Goal: Task Accomplishment & Management: Use online tool/utility

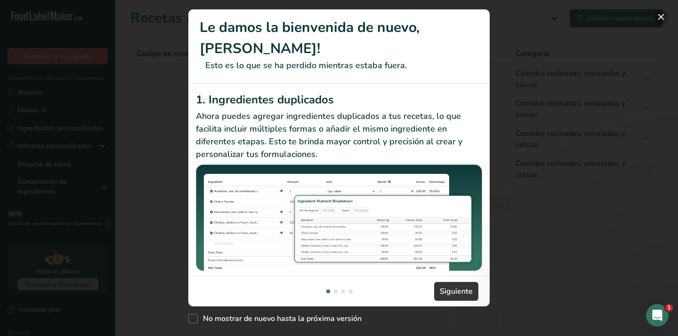
click at [658, 19] on button "New Features" at bounding box center [660, 16] width 15 height 15
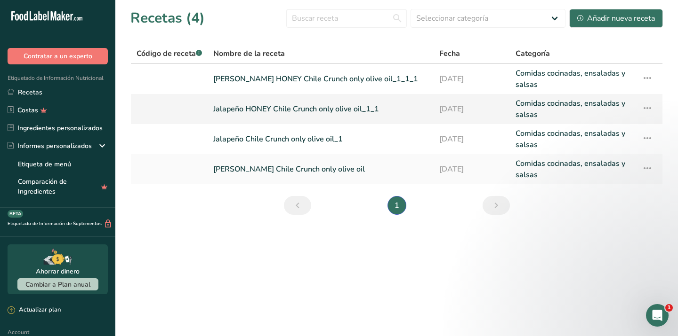
click at [305, 107] on link "Jalapeño HONEY Chile Crunch only olive oil_1_1" at bounding box center [320, 109] width 215 height 23
click at [278, 80] on link "[PERSON_NAME] HONEY Chile Crunch only olive oil_1_1_1" at bounding box center [320, 79] width 215 height 23
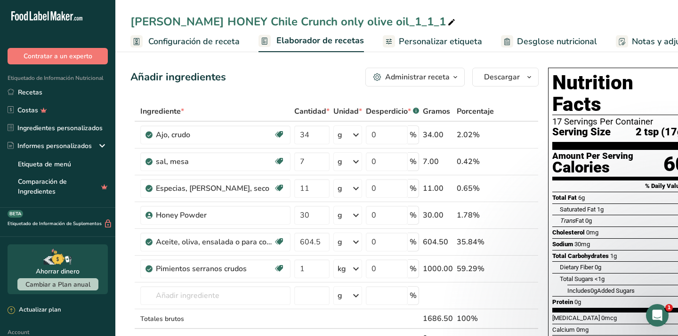
scroll to position [0, 15]
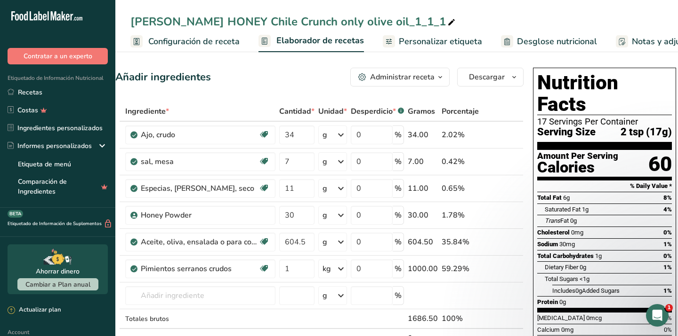
click at [470, 43] on span "Personalizar etiqueta" at bounding box center [440, 41] width 83 height 13
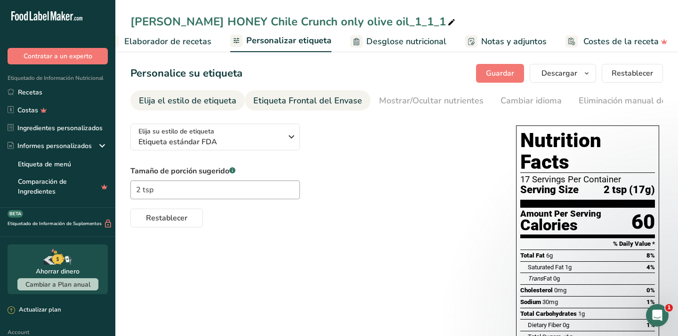
click at [305, 103] on div "Etiqueta Frontal del Envase" at bounding box center [307, 101] width 109 height 13
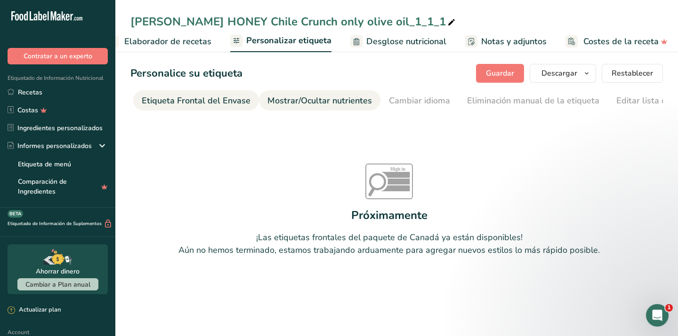
scroll to position [0, 112]
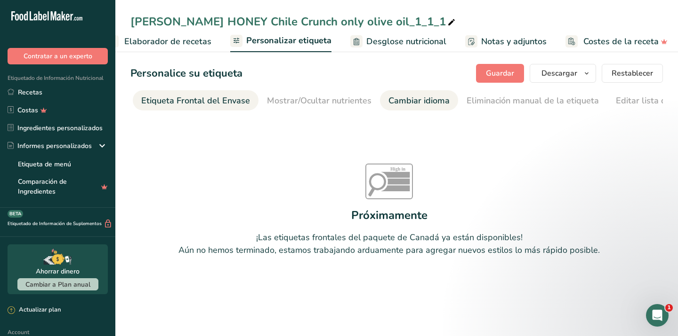
click at [391, 100] on div "Cambiar idioma" at bounding box center [418, 101] width 61 height 13
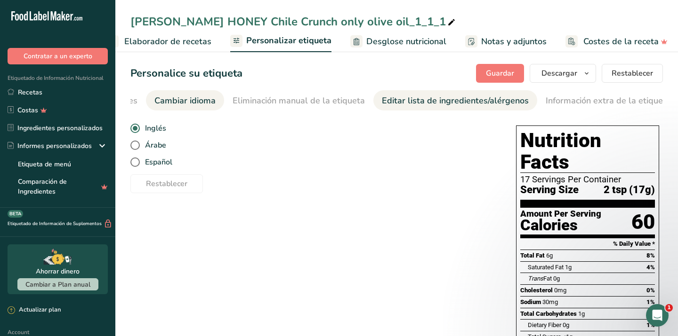
scroll to position [0, 346]
click at [408, 99] on div "Editar lista de ingredientes/alérgenos" at bounding box center [454, 101] width 147 height 13
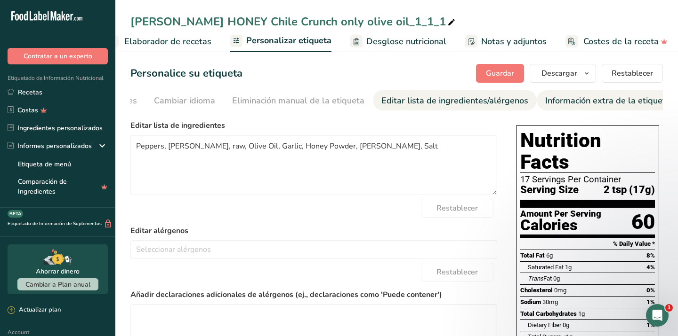
click at [563, 100] on div "Información extra de la etiqueta" at bounding box center [607, 101] width 125 height 13
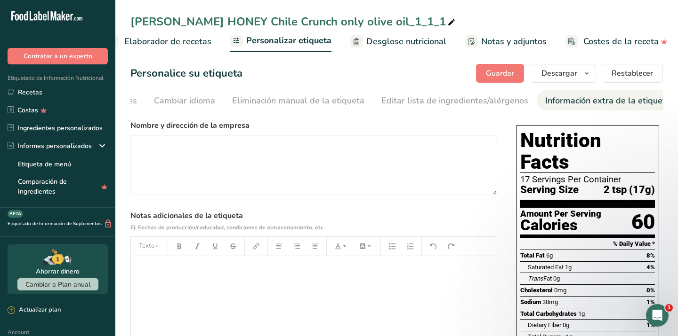
click at [399, 40] on span "Desglose nutricional" at bounding box center [406, 41] width 80 height 13
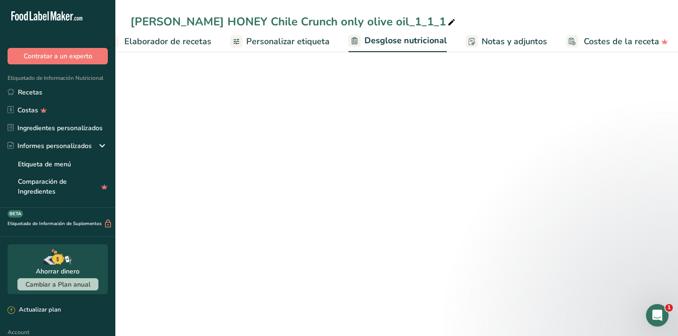
select select "Calories"
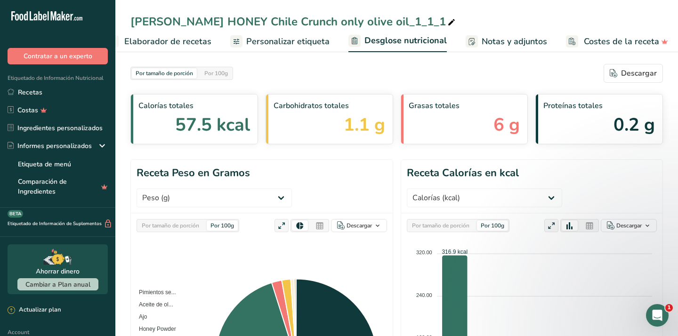
click at [288, 44] on span "Personalizar etiqueta" at bounding box center [287, 41] width 83 height 13
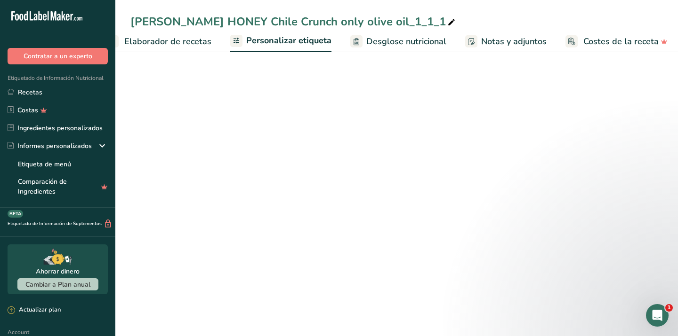
scroll to position [0, 152]
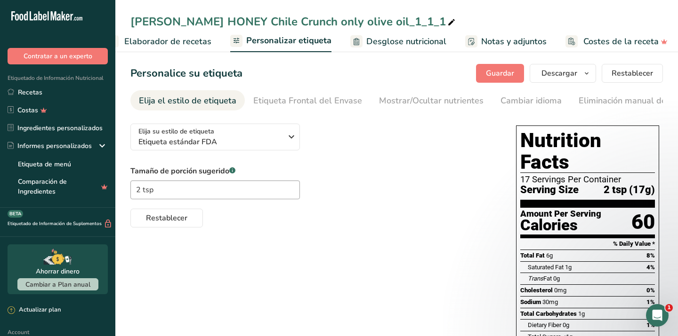
click at [194, 43] on span "Elaborador de recetas" at bounding box center [167, 41] width 87 height 13
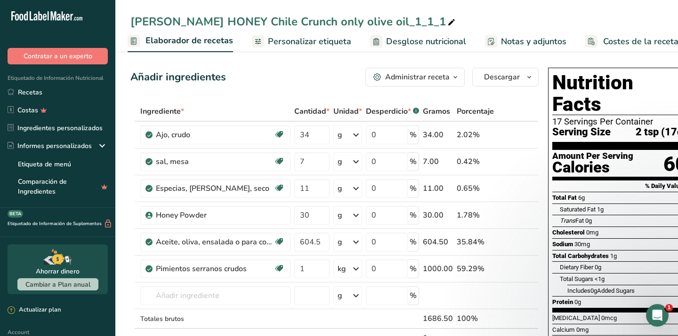
click at [422, 80] on div "Administrar receta" at bounding box center [417, 77] width 64 height 11
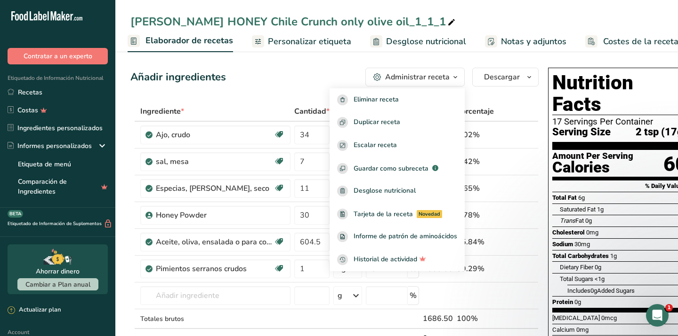
click at [422, 80] on div "Administrar receta" at bounding box center [417, 77] width 64 height 11
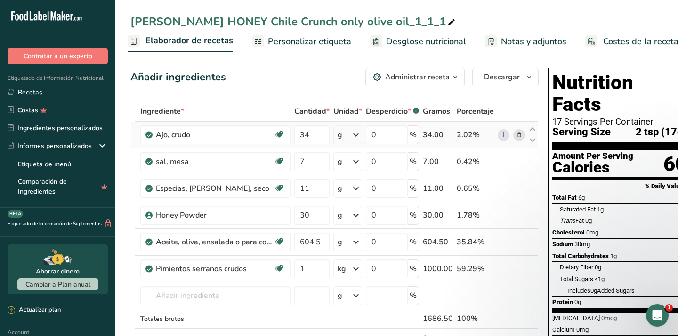
click at [465, 140] on div "2.02%" at bounding box center [474, 134] width 37 height 11
click at [327, 43] on span "Personalizar etiqueta" at bounding box center [309, 41] width 83 height 13
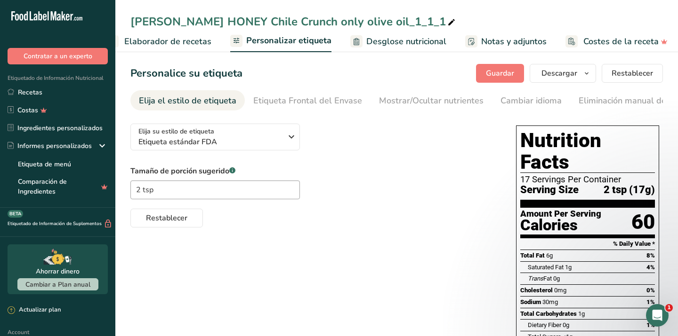
click at [413, 43] on span "Desglose nutricional" at bounding box center [406, 41] width 80 height 13
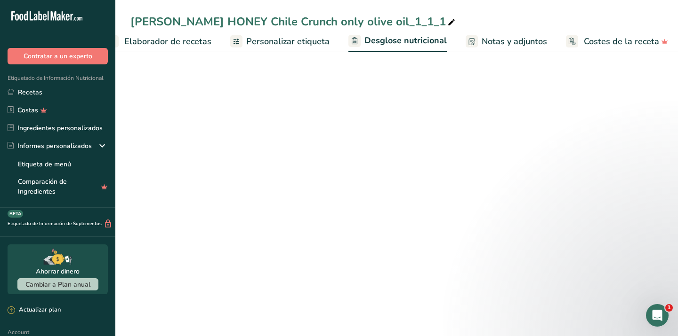
scroll to position [0, 152]
select select "Calories"
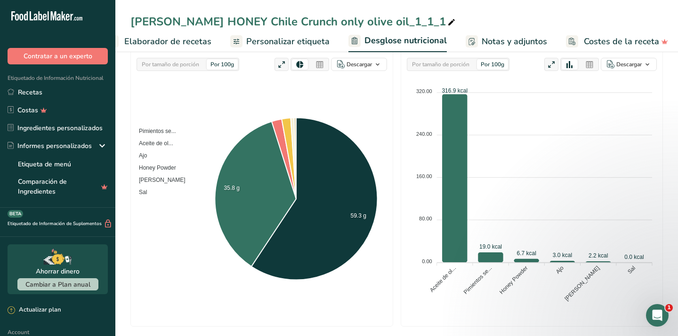
scroll to position [0, 0]
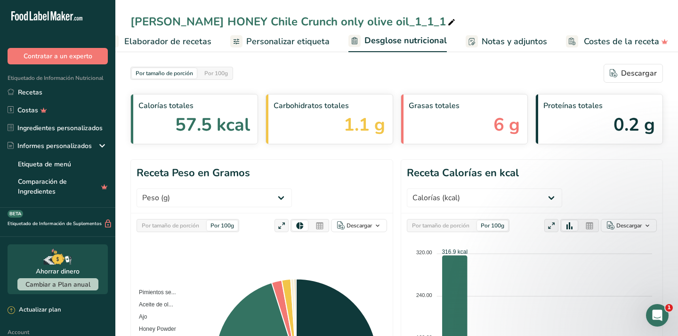
click at [494, 40] on span "Notas y adjuntos" at bounding box center [513, 41] width 65 height 13
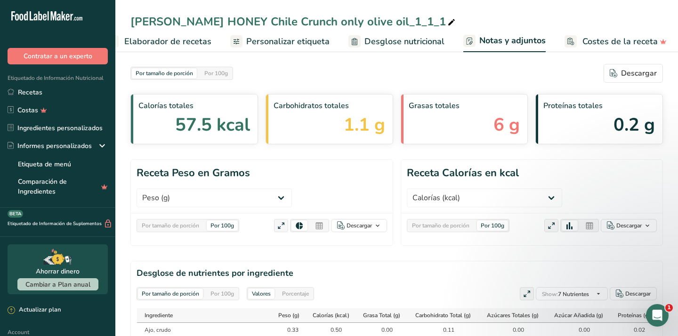
scroll to position [0, 151]
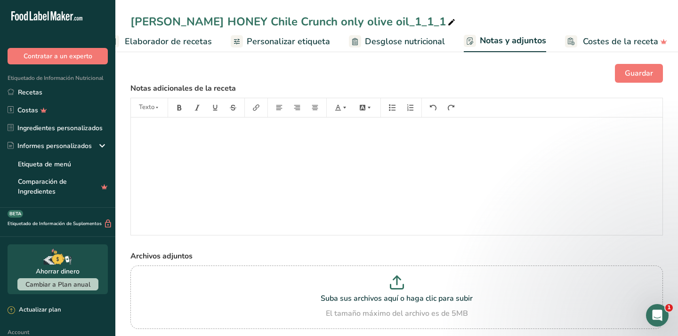
click at [588, 42] on span "Costes de la receta" at bounding box center [619, 41] width 75 height 13
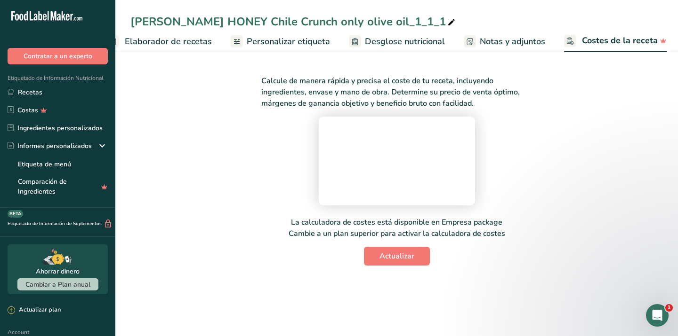
click at [482, 47] on span "Notas y adjuntos" at bounding box center [511, 41] width 65 height 13
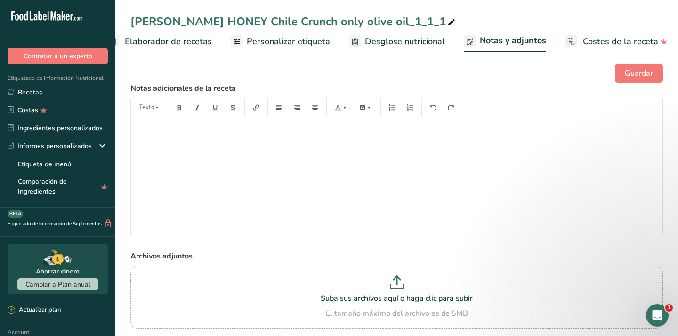
click at [447, 22] on icon at bounding box center [451, 22] width 8 height 13
click at [309, 41] on span "Personalizar etiqueta" at bounding box center [288, 41] width 83 height 13
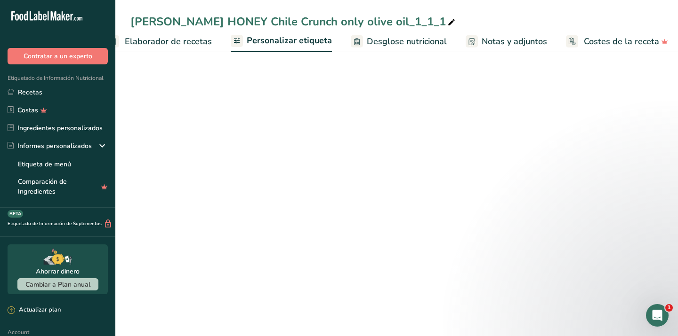
scroll to position [0, 152]
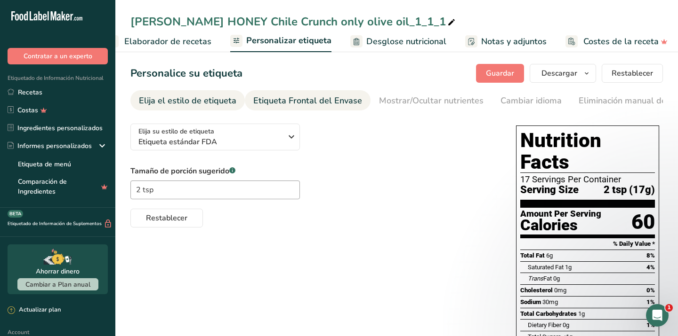
click at [288, 101] on div "Etiqueta Frontal del Envase" at bounding box center [307, 101] width 109 height 13
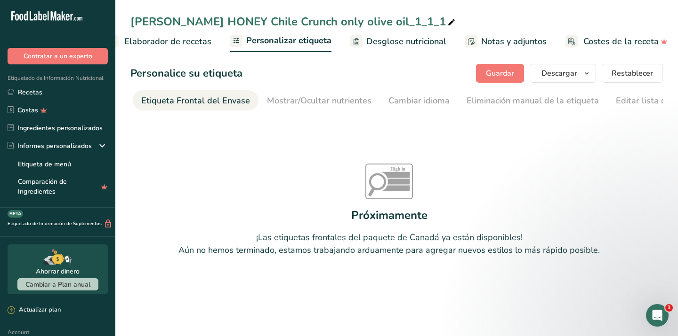
scroll to position [0, 112]
click at [287, 102] on div "Mostrar/Ocultar nutrientes" at bounding box center [319, 101] width 104 height 13
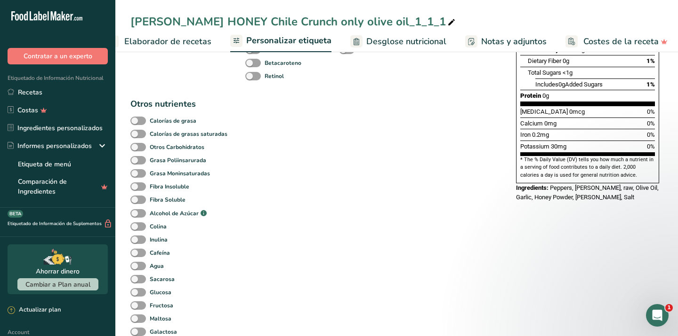
scroll to position [0, 0]
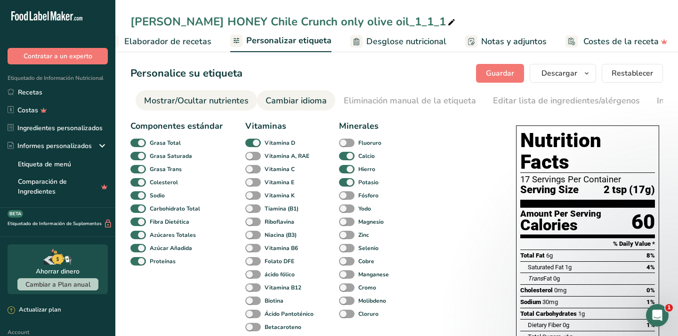
click at [311, 97] on div "Cambiar idioma" at bounding box center [295, 101] width 61 height 13
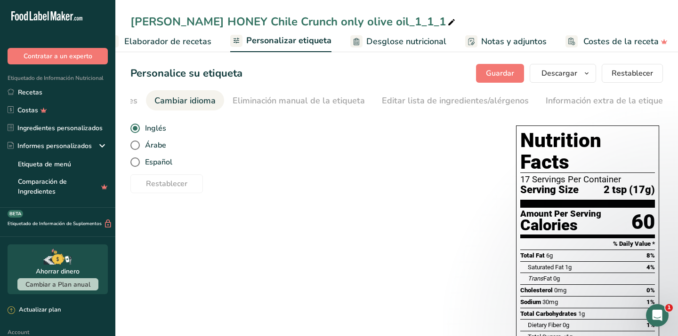
scroll to position [0, 346]
click at [311, 97] on div "Eliminación manual de la etiqueta" at bounding box center [298, 101] width 132 height 13
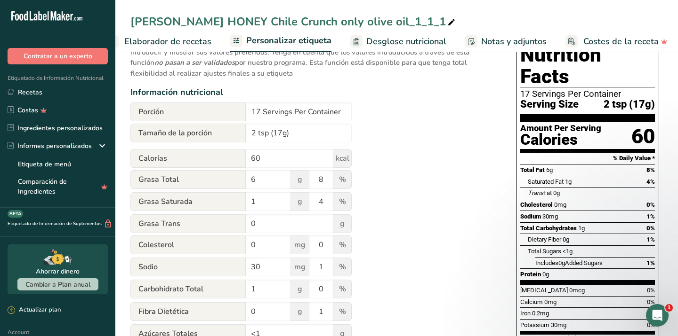
scroll to position [87, 0]
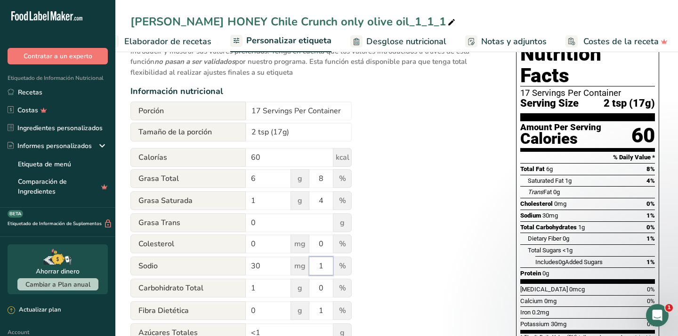
click at [327, 271] on input "1" at bounding box center [321, 266] width 24 height 19
type input "2"
click at [369, 275] on div "Utilice esta función de anulación manual para obtener control total sobre la et…" at bounding box center [313, 265] width 367 height 471
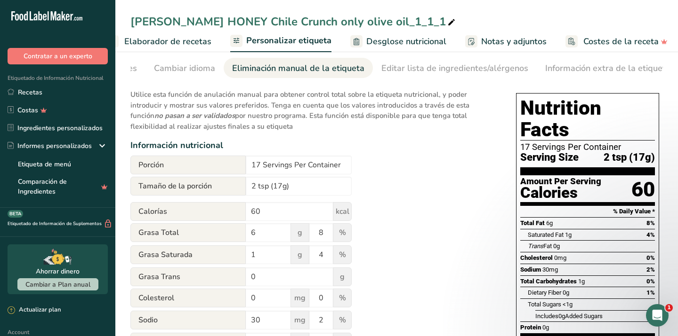
scroll to position [0, 0]
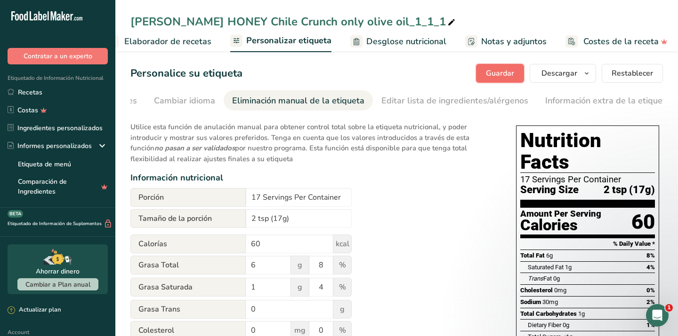
click at [508, 78] on span "Guardar" at bounding box center [500, 73] width 28 height 11
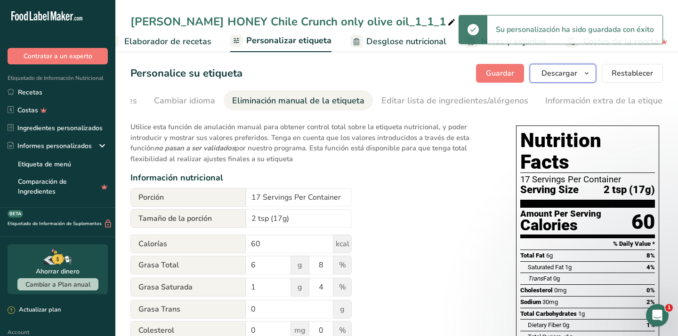
click at [587, 74] on icon "button" at bounding box center [586, 74] width 8 height 12
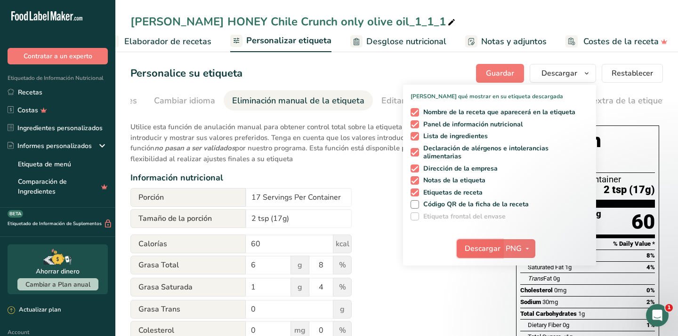
click at [493, 243] on button "Descargar" at bounding box center [479, 248] width 46 height 19
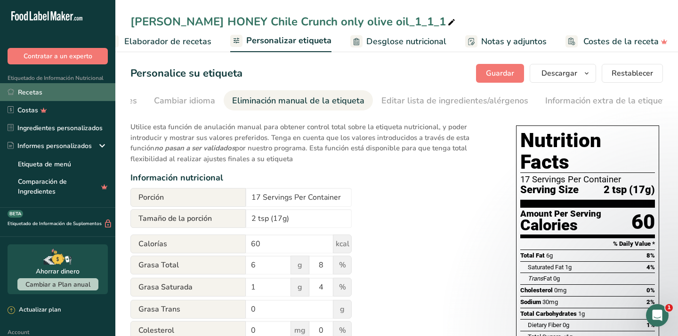
click at [43, 93] on link "Recetas" at bounding box center [57, 92] width 115 height 18
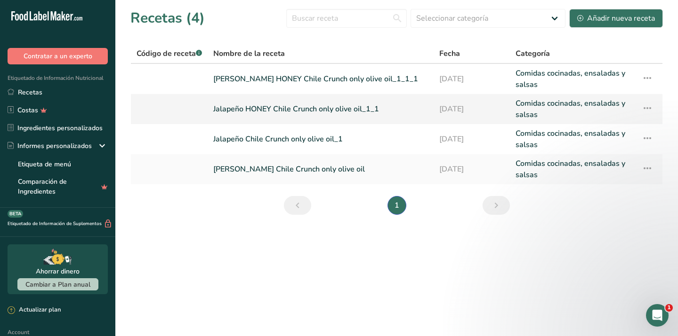
click at [267, 98] on link "Jalapeño HONEY Chile Crunch only olive oil_1_1" at bounding box center [320, 109] width 215 height 23
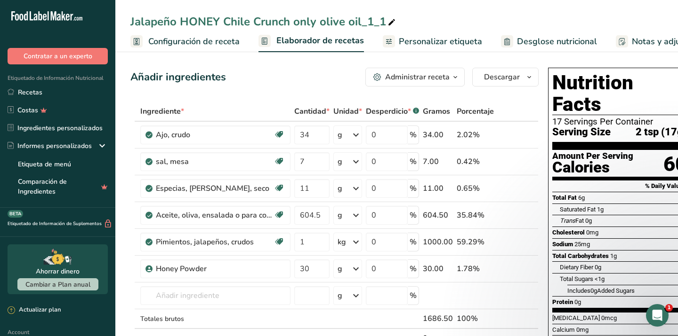
click at [215, 47] on span "Configuración de receta" at bounding box center [193, 41] width 91 height 13
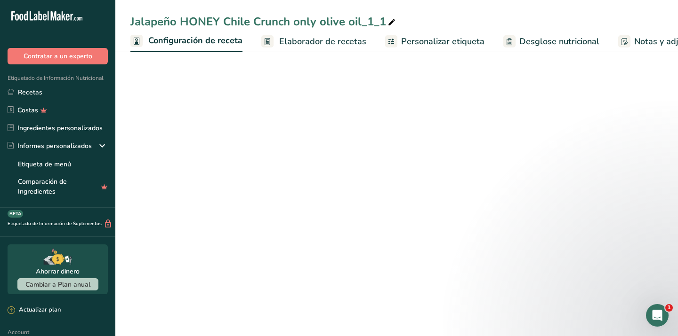
scroll to position [0, 3]
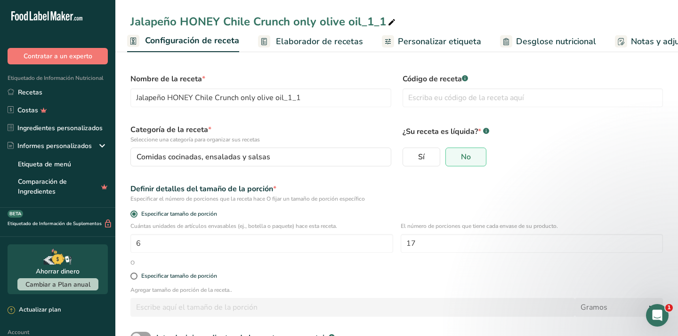
click at [348, 40] on span "Elaborador de recetas" at bounding box center [319, 41] width 87 height 13
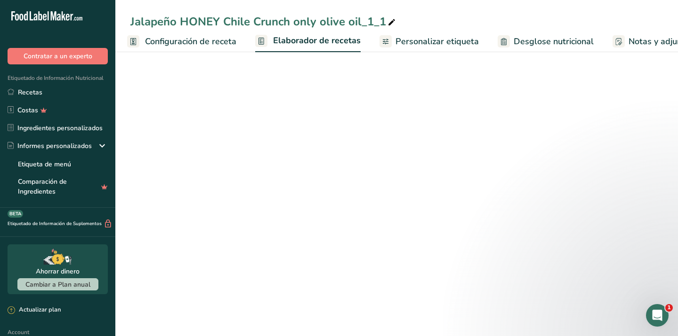
scroll to position [0, 131]
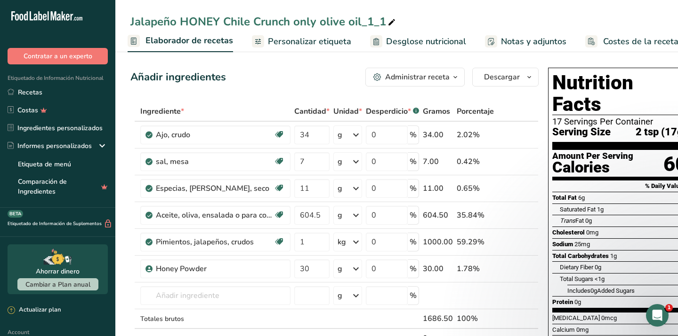
click at [426, 38] on span "Desglose nutricional" at bounding box center [426, 41] width 80 height 13
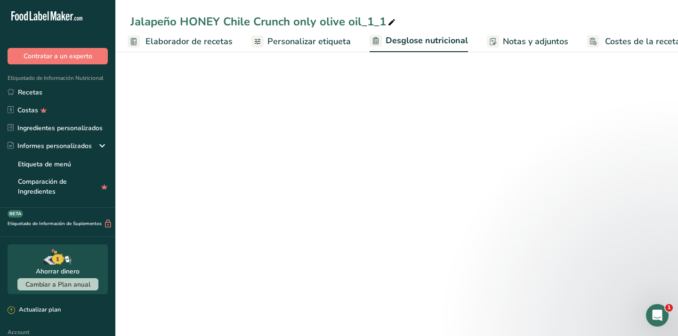
scroll to position [0, 148]
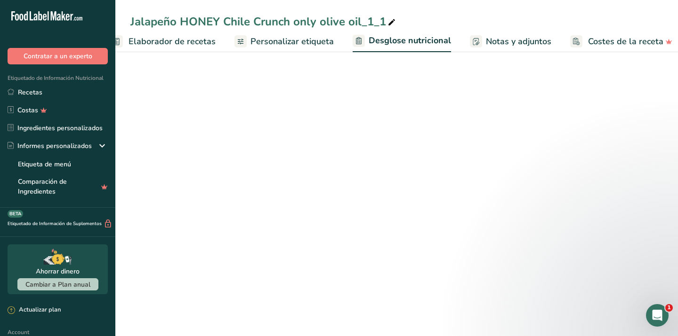
select select "Calories"
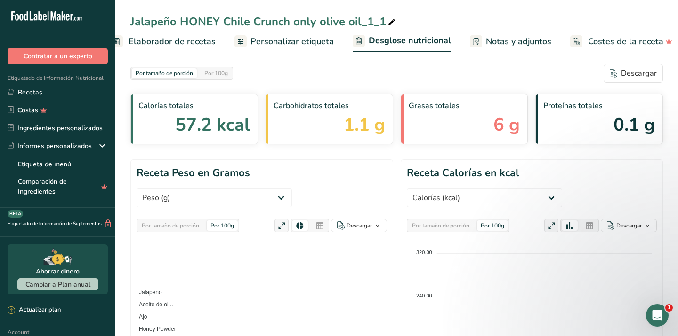
scroll to position [0, 152]
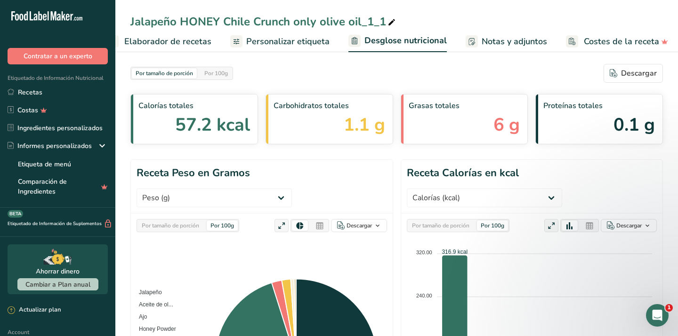
click at [501, 44] on span "Notas y adjuntos" at bounding box center [513, 41] width 65 height 13
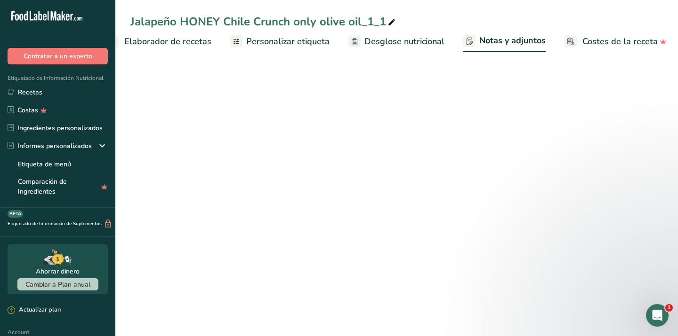
scroll to position [0, 151]
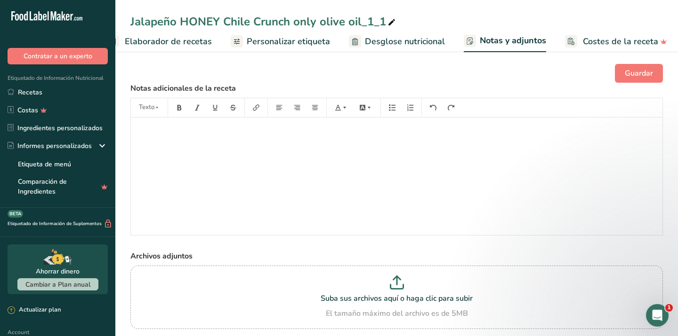
click at [176, 43] on span "Elaborador de recetas" at bounding box center [168, 41] width 87 height 13
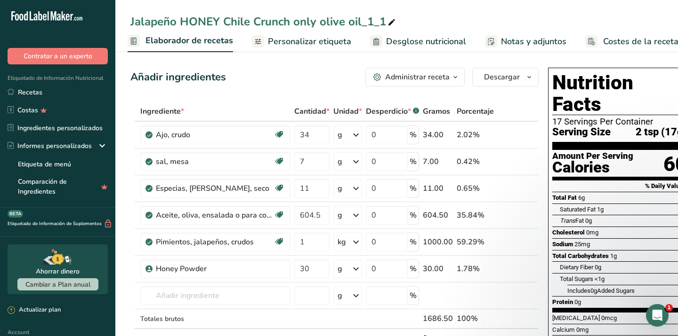
click at [395, 81] on div "Administrar receta" at bounding box center [417, 77] width 64 height 11
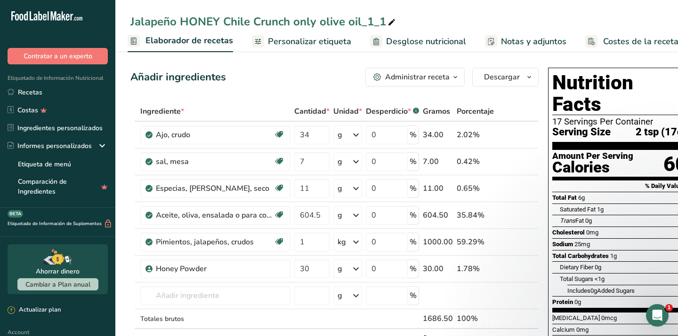
click at [312, 38] on span "Personalizar etiqueta" at bounding box center [309, 41] width 83 height 13
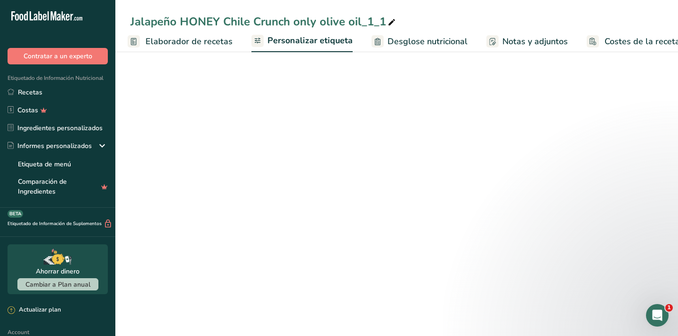
scroll to position [0, 152]
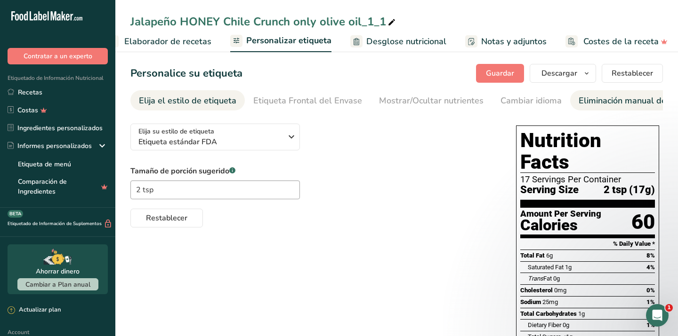
click at [578, 101] on div "Eliminación manual de la etiqueta" at bounding box center [644, 101] width 132 height 13
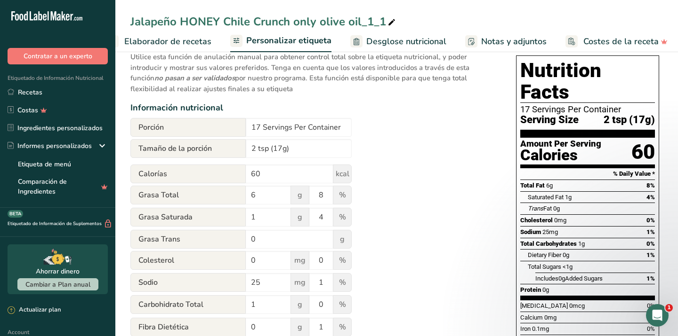
scroll to position [73, 0]
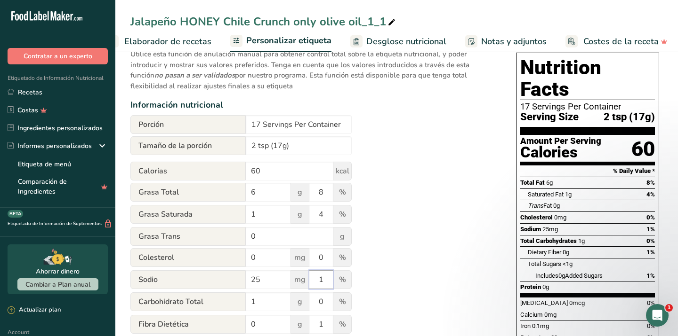
click at [326, 286] on input "1" at bounding box center [321, 280] width 24 height 19
type input "2"
click at [434, 275] on div "Utilice esta función de anulación manual para obtener control total sobre la et…" at bounding box center [313, 278] width 367 height 471
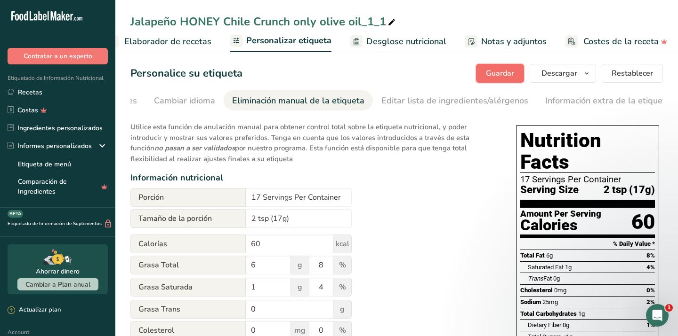
click at [509, 73] on span "Guardar" at bounding box center [500, 73] width 28 height 11
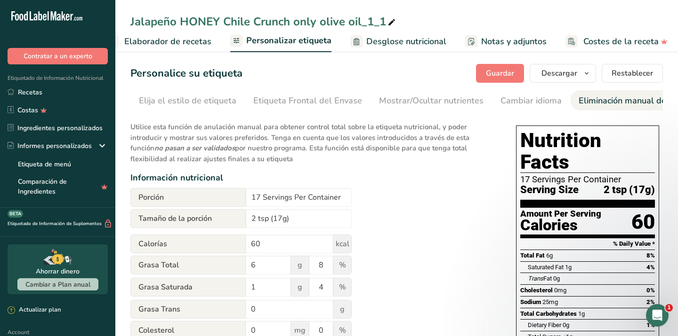
click at [266, 44] on span "Personalizar etiqueta" at bounding box center [288, 40] width 85 height 13
click at [186, 47] on span "Elaborador de recetas" at bounding box center [167, 41] width 87 height 13
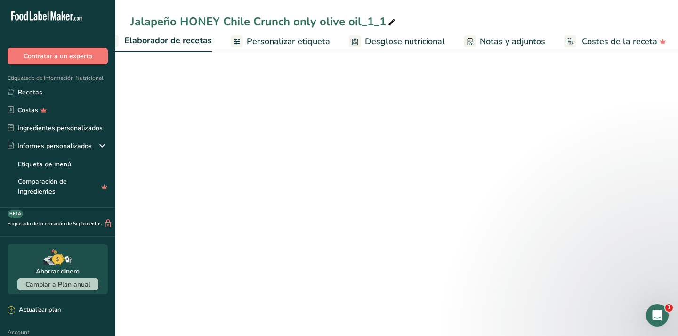
scroll to position [0, 131]
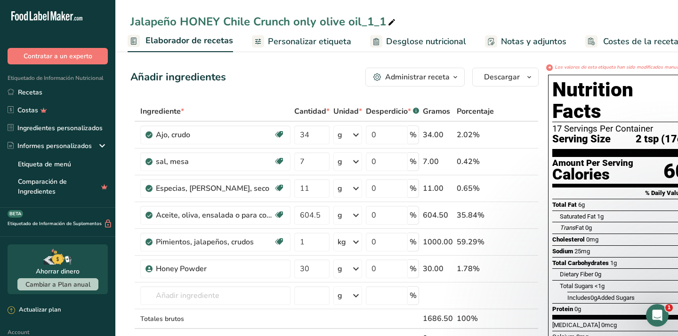
click at [295, 44] on span "Personalizar etiqueta" at bounding box center [309, 41] width 83 height 13
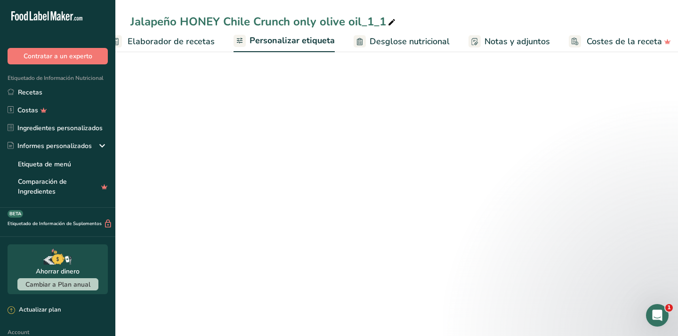
scroll to position [0, 152]
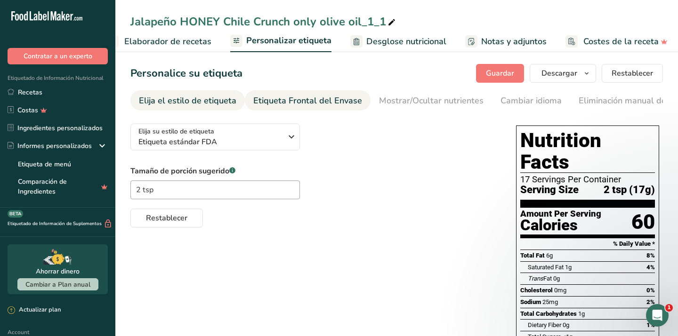
click at [270, 96] on div "Etiqueta Frontal del Envase" at bounding box center [307, 101] width 109 height 13
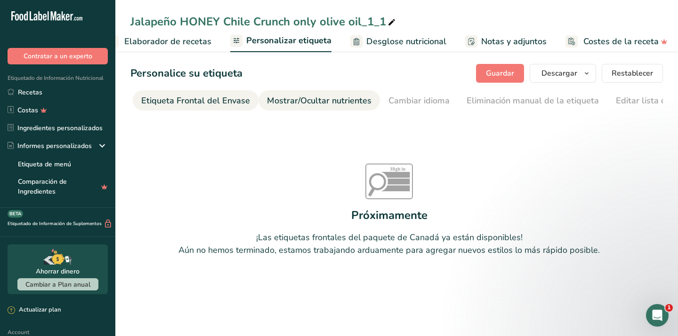
click at [282, 97] on div "Mostrar/Ocultar nutrientes" at bounding box center [319, 101] width 104 height 13
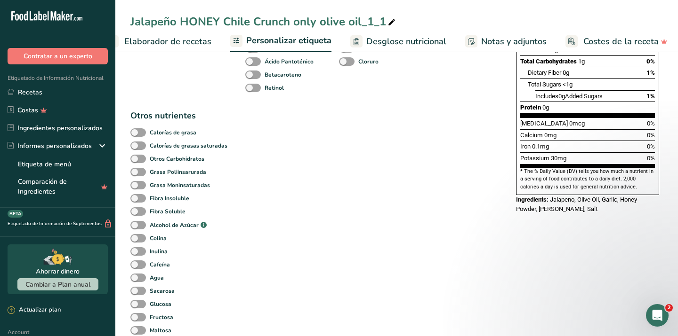
scroll to position [0, 0]
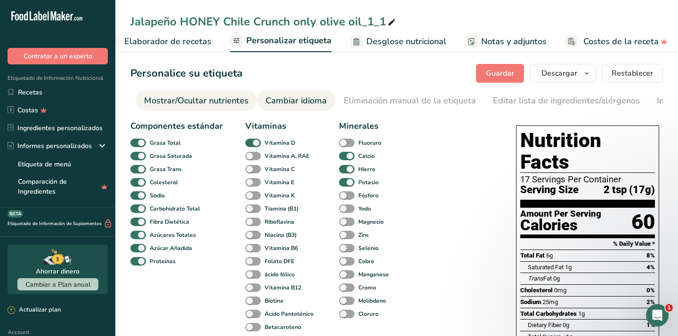
click at [293, 101] on div "Cambiar idioma" at bounding box center [295, 101] width 61 height 13
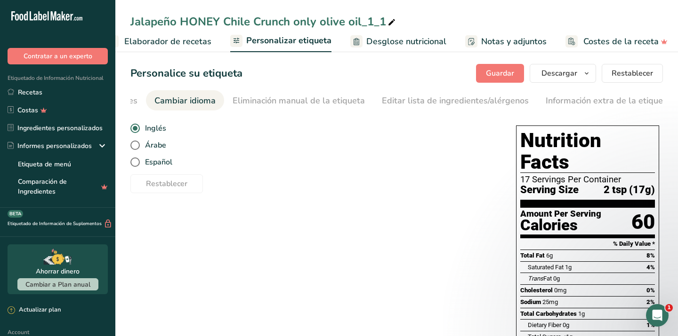
scroll to position [0, 346]
click at [293, 101] on div "Eliminación manual de la etiqueta" at bounding box center [298, 101] width 132 height 13
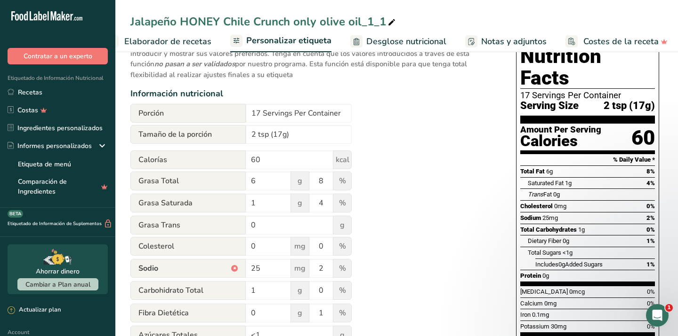
scroll to position [0, 0]
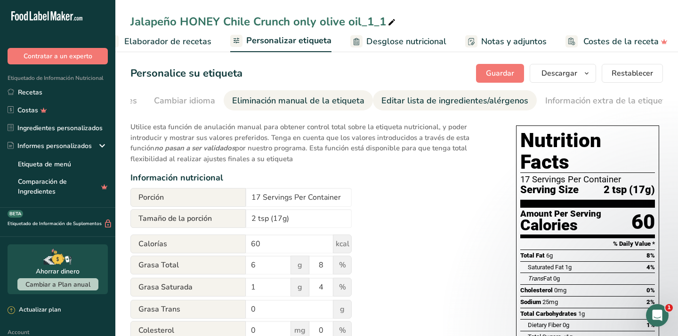
click at [409, 96] on div "Editar lista de ingredientes/alérgenos" at bounding box center [454, 101] width 147 height 13
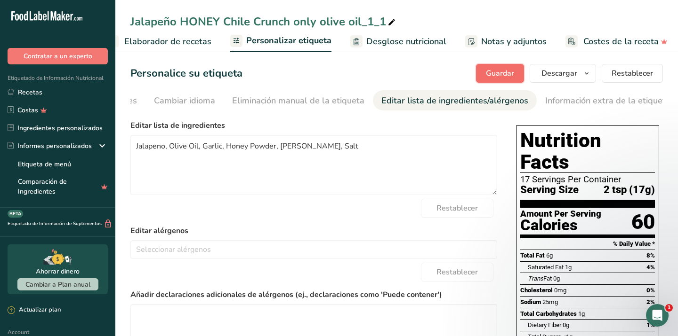
click at [505, 69] on span "Guardar" at bounding box center [500, 73] width 28 height 11
click at [561, 75] on span "Descargar" at bounding box center [559, 73] width 36 height 11
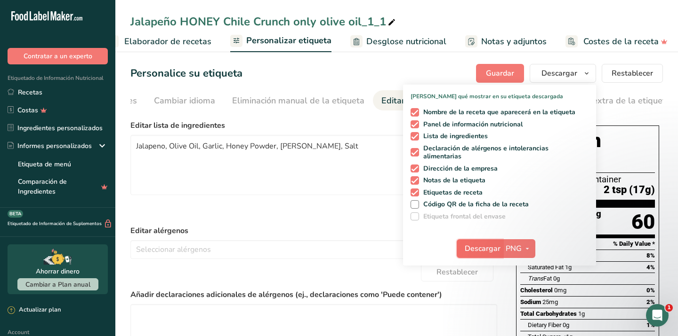
click at [499, 243] on button "Descargar" at bounding box center [479, 248] width 46 height 19
click at [238, 125] on label "Editar lista de ingredientes" at bounding box center [313, 125] width 367 height 11
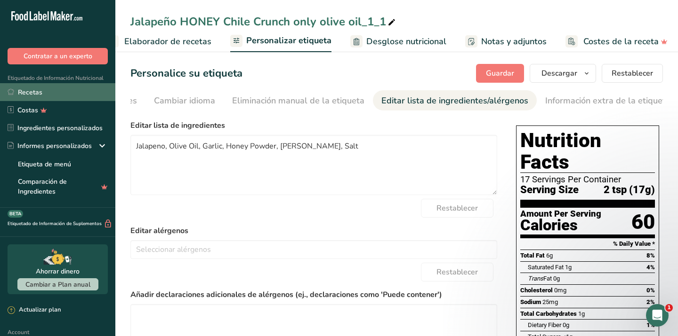
click at [39, 93] on link "Recetas" at bounding box center [57, 92] width 115 height 18
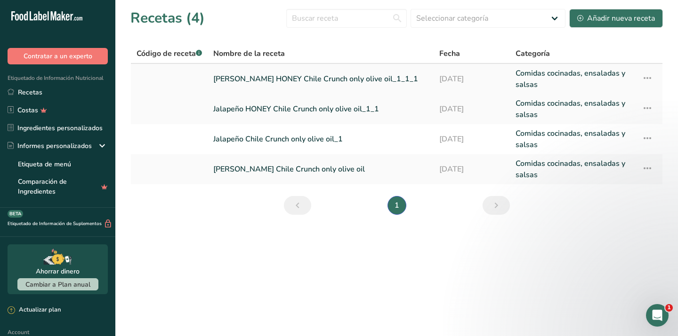
click at [272, 77] on link "[PERSON_NAME] HONEY Chile Crunch only olive oil_1_1_1" at bounding box center [320, 79] width 215 height 23
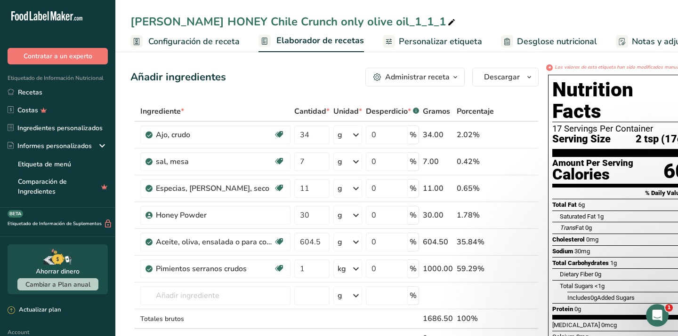
click at [414, 44] on span "Personalizar etiqueta" at bounding box center [440, 41] width 83 height 13
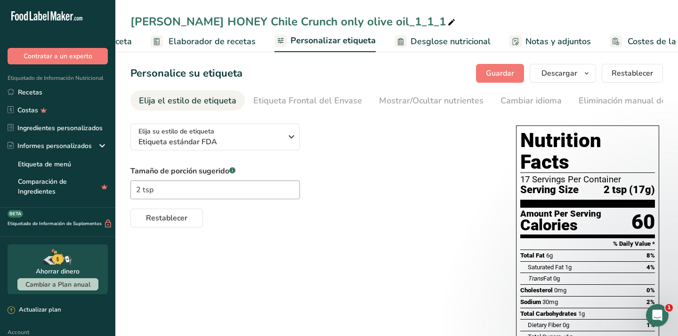
scroll to position [0, 152]
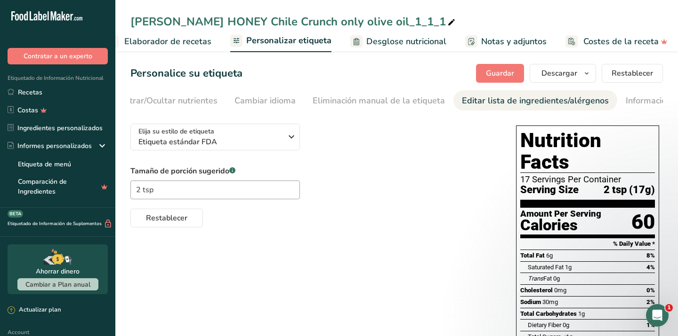
click at [530, 97] on div "Editar lista de ingredientes/alérgenos" at bounding box center [535, 101] width 147 height 13
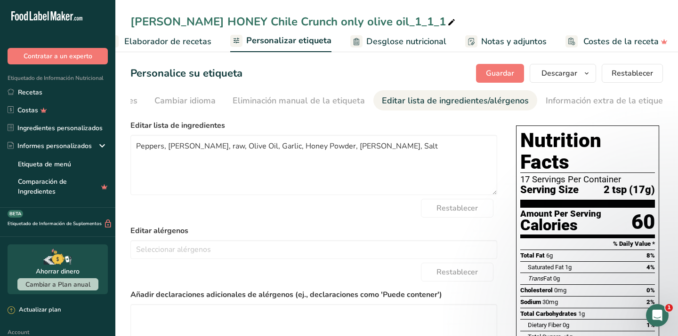
scroll to position [0, 346]
drag, startPoint x: 193, startPoint y: 147, endPoint x: 130, endPoint y: 147, distance: 63.5
click at [130, 147] on textarea "Peppers, [PERSON_NAME], raw, Olive Oil, Garlic, Honey Powder, [PERSON_NAME], Sa…" at bounding box center [313, 165] width 367 height 60
click at [169, 148] on textarea "Peppers, [PERSON_NAME], raw, Olive Oil, Garlic, Honey Powder, [PERSON_NAME], Sa…" at bounding box center [313, 165] width 367 height 60
drag, startPoint x: 210, startPoint y: 148, endPoint x: 196, endPoint y: 148, distance: 14.1
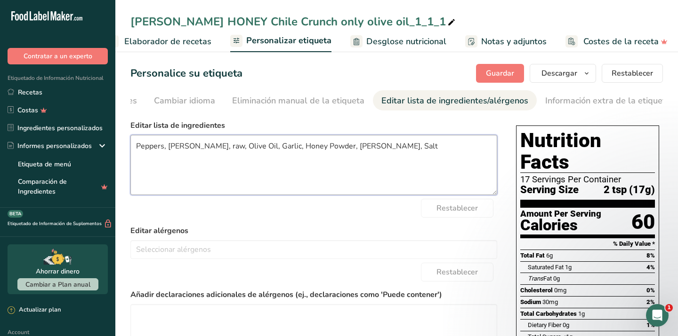
click at [196, 148] on textarea "Peppers, [PERSON_NAME], raw, Olive Oil, Garlic, Honey Powder, [PERSON_NAME], Sa…" at bounding box center [313, 165] width 367 height 60
click at [492, 75] on span "Guardar" at bounding box center [500, 73] width 28 height 11
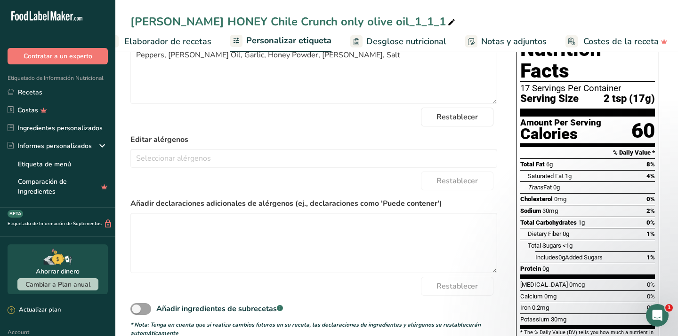
scroll to position [0, 0]
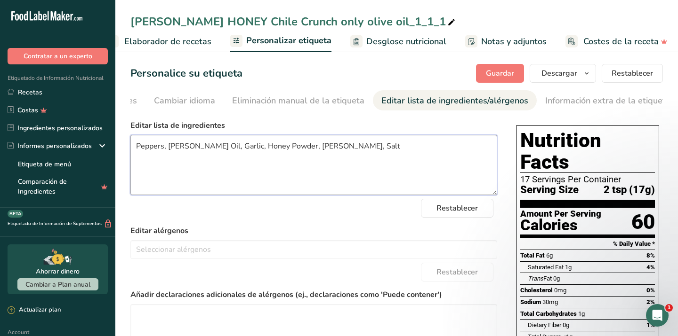
click at [157, 148] on textarea "Peppers, [PERSON_NAME] Oil, Garlic, Honey Powder, [PERSON_NAME], Salt" at bounding box center [313, 165] width 367 height 60
click at [163, 148] on textarea "[PERSON_NAME] Oil, Garlic, Honey Powder, [PERSON_NAME], Salt" at bounding box center [313, 165] width 367 height 60
paste textarea "Peppers"
type textarea "[PERSON_NAME] Oil, Garlic, Honey Powder, [PERSON_NAME], Salt"
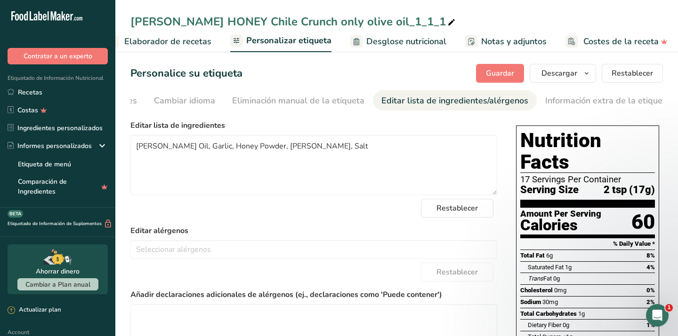
click at [254, 119] on div "Elija su estilo de etiqueta Etiqueta estándar FDA [GEOGRAPHIC_DATA]. (FDA) Etiq…" at bounding box center [313, 272] width 367 height 313
click at [503, 72] on span "Guardar" at bounding box center [500, 73] width 28 height 11
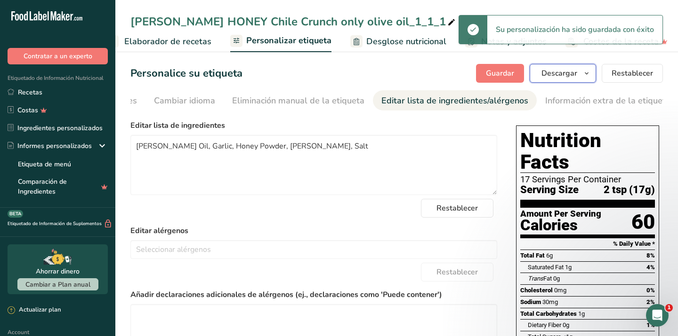
click at [565, 71] on span "Descargar" at bounding box center [559, 73] width 36 height 11
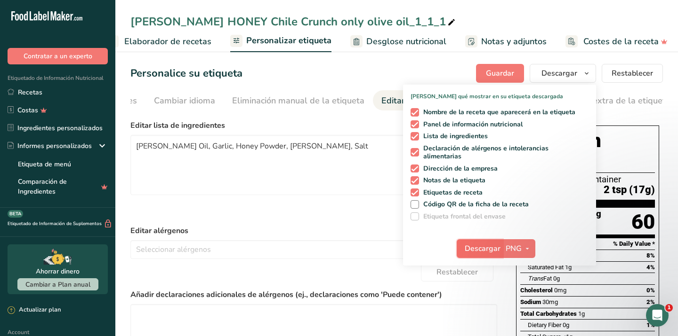
click at [486, 247] on span "Descargar" at bounding box center [482, 248] width 36 height 11
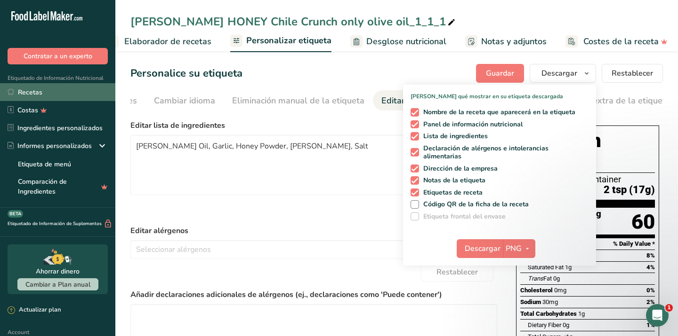
click at [17, 94] on link "Recetas" at bounding box center [57, 92] width 115 height 18
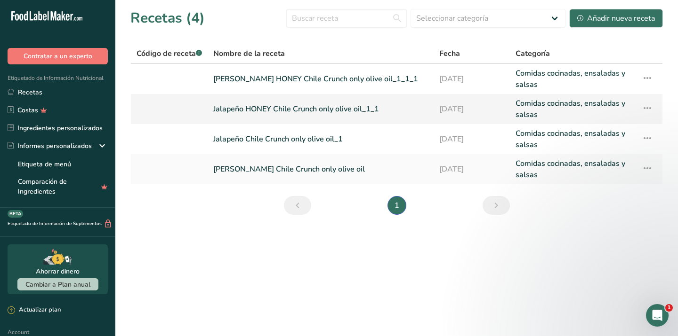
click at [319, 103] on link "Jalapeño HONEY Chile Crunch only olive oil_1_1" at bounding box center [320, 109] width 215 height 23
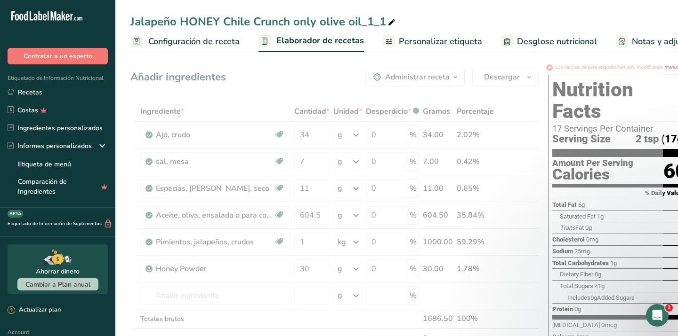
click at [440, 42] on span "Personalizar etiqueta" at bounding box center [440, 41] width 83 height 13
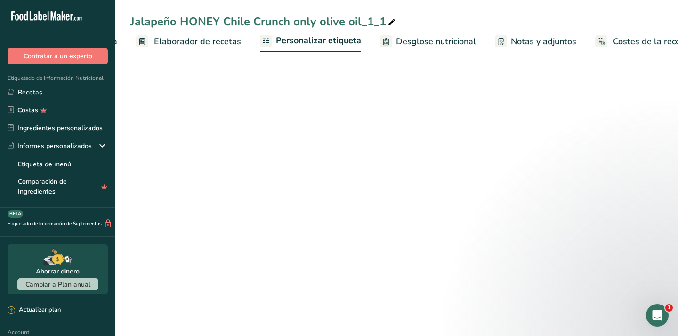
scroll to position [0, 152]
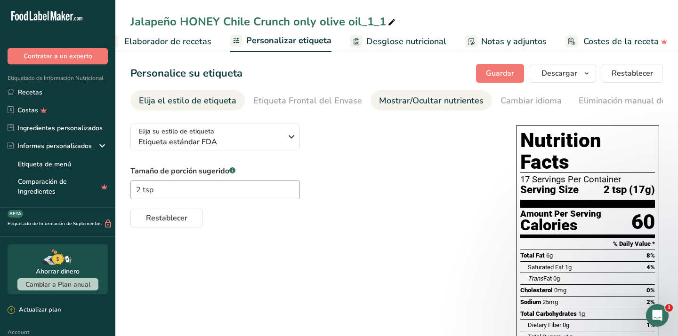
click at [454, 103] on div "Mostrar/Ocultar nutrientes" at bounding box center [431, 101] width 104 height 13
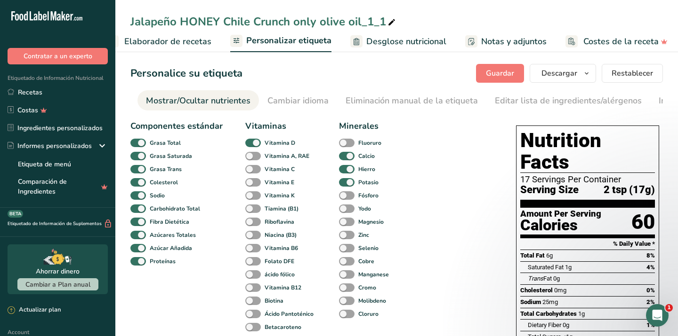
scroll to position [0, 235]
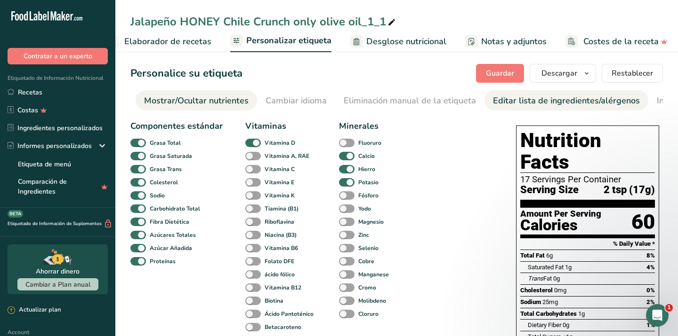
click at [554, 99] on div "Editar lista de ingredientes/alérgenos" at bounding box center [566, 101] width 147 height 13
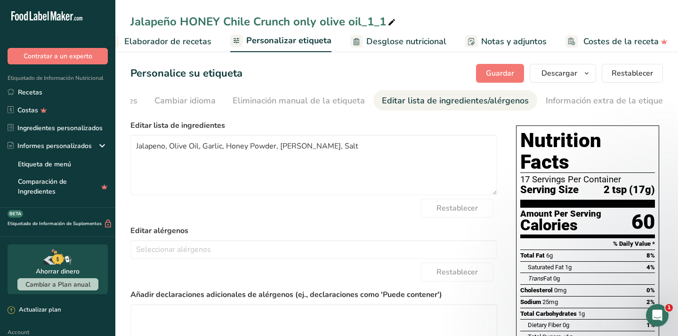
scroll to position [0, 346]
click at [166, 145] on textarea "Jalapeno, Olive Oil, Garlic, Honey Powder, [PERSON_NAME], Salt" at bounding box center [313, 165] width 367 height 60
type textarea "Jalapeno [PERSON_NAME] Oil, Garlic, Honey Powder, [PERSON_NAME], Salt"
click at [510, 77] on span "Guardar" at bounding box center [500, 73] width 28 height 11
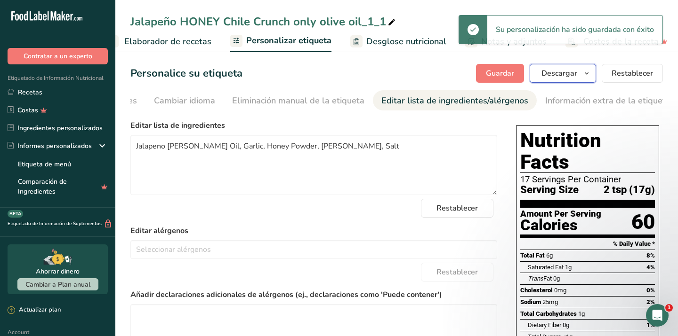
click at [573, 73] on span "Descargar" at bounding box center [559, 73] width 36 height 11
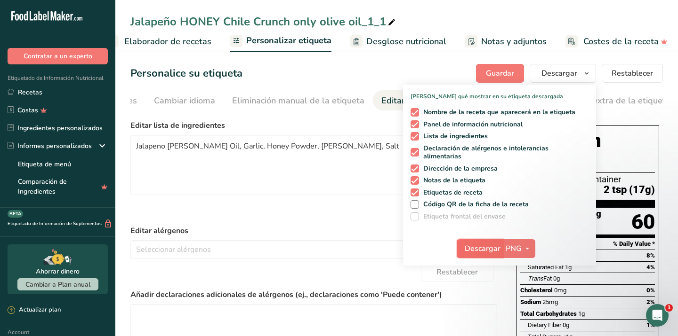
click at [484, 246] on span "Descargar" at bounding box center [482, 248] width 36 height 11
